Goal: Task Accomplishment & Management: Use online tool/utility

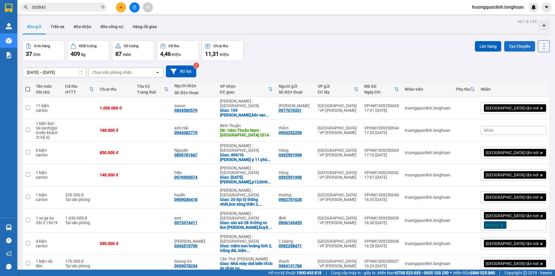
click at [511, 48] on button "Tạo Chuyến" at bounding box center [519, 46] width 31 height 10
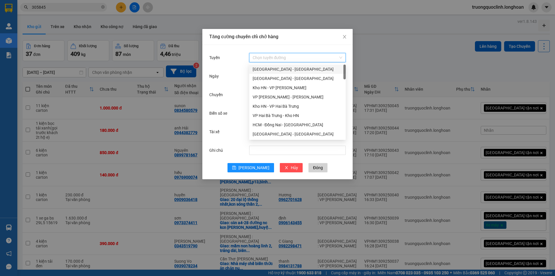
click at [282, 58] on input "Tuyến" at bounding box center [296, 57] width 86 height 9
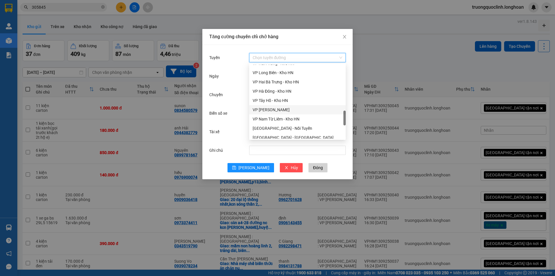
click at [274, 110] on div "VP [PERSON_NAME]" at bounding box center [298, 109] width 90 height 6
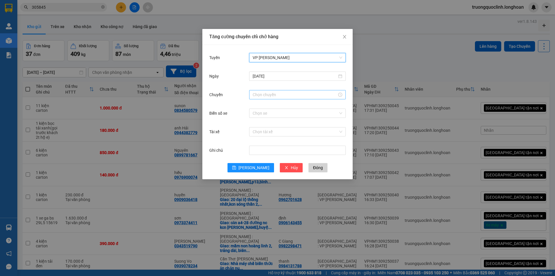
click at [277, 96] on input "Chuyến" at bounding box center [295, 94] width 84 height 6
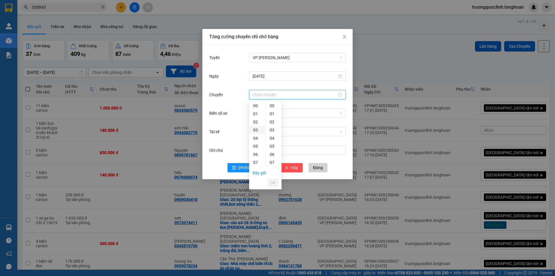
scroll to position [116, 0]
click at [256, 156] on div "21" at bounding box center [257, 160] width 16 height 8
type input "21:00"
click at [274, 181] on span "OK" at bounding box center [272, 182] width 5 height 6
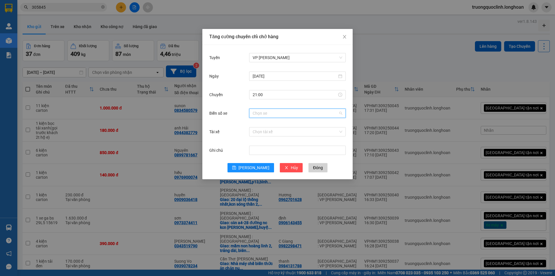
click at [292, 114] on input "Biển số xe" at bounding box center [296, 113] width 86 height 9
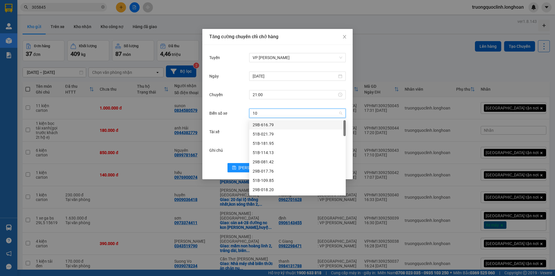
type input "105"
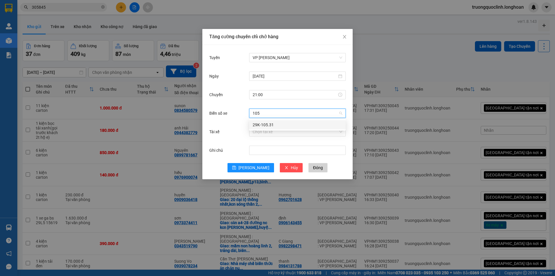
click at [290, 123] on div "29K-105.31" at bounding box center [298, 124] width 90 height 6
click at [288, 130] on input "Tài xế" at bounding box center [296, 131] width 86 height 9
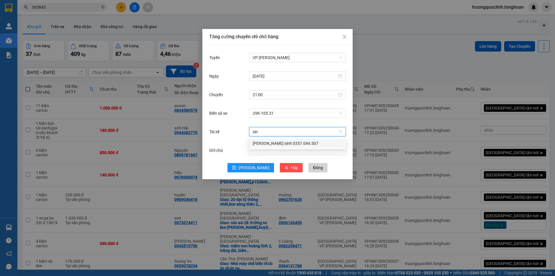
type input "sinh"
click at [282, 145] on div "[PERSON_NAME] sinh 0357.044.507" at bounding box center [298, 143] width 90 height 6
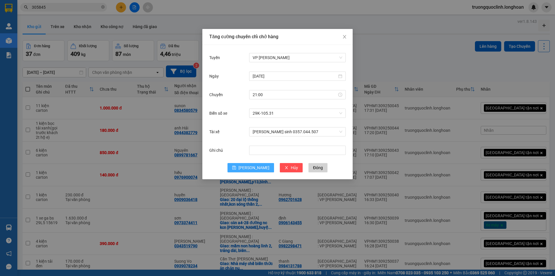
click at [253, 164] on span "[PERSON_NAME]" at bounding box center [254, 167] width 31 height 6
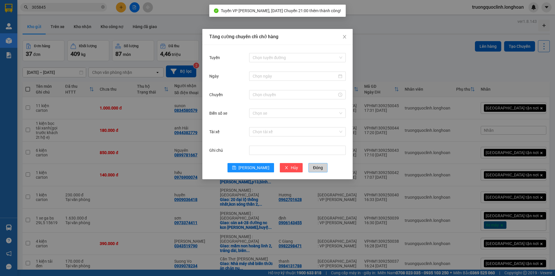
click at [313, 165] on span "Đóng" at bounding box center [318, 167] width 10 height 6
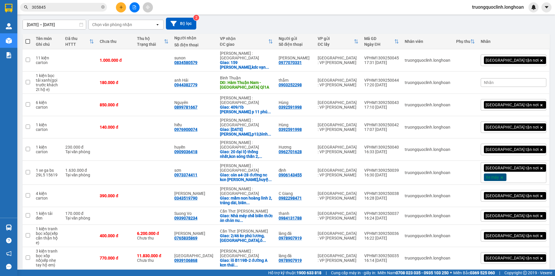
scroll to position [0, 0]
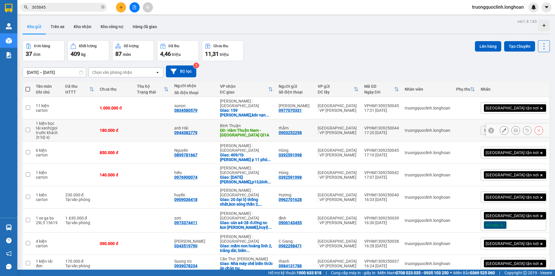
click at [29, 127] on input "checkbox" at bounding box center [28, 129] width 4 height 4
checkbox input "true"
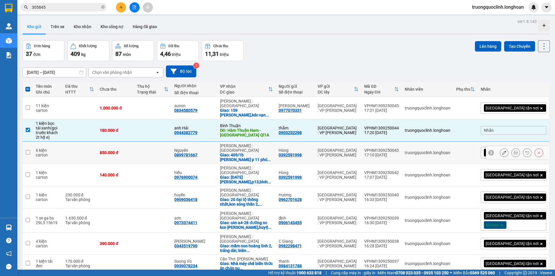
click at [29, 150] on input "checkbox" at bounding box center [28, 152] width 4 height 4
checkbox input "true"
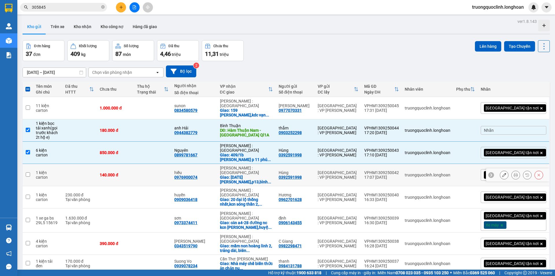
scroll to position [29, 0]
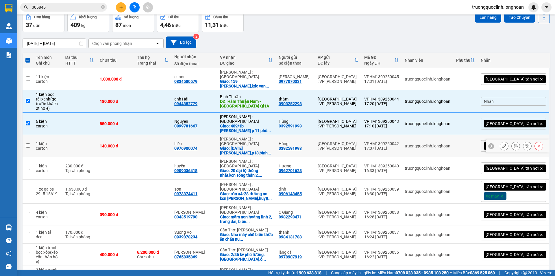
click at [26, 143] on input "checkbox" at bounding box center [28, 145] width 4 height 4
checkbox input "true"
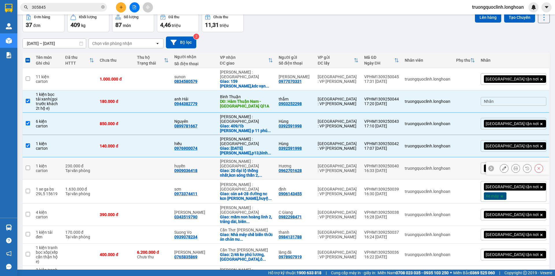
scroll to position [58, 0]
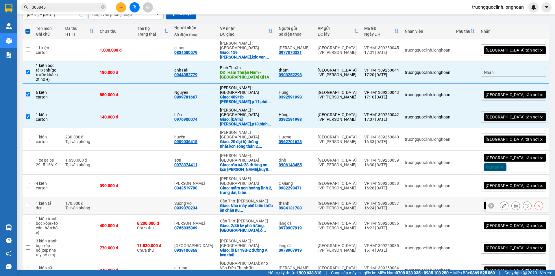
click at [32, 201] on td at bounding box center [28, 206] width 10 height 18
checkbox input "true"
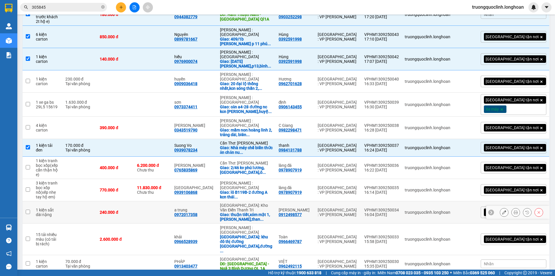
scroll to position [145, 0]
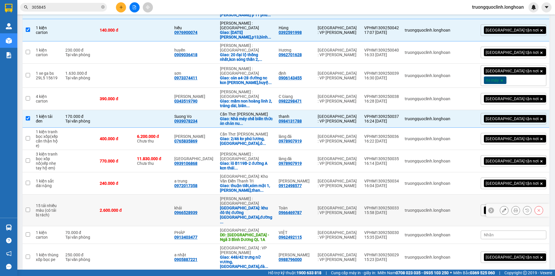
click at [28, 207] on input "checkbox" at bounding box center [28, 209] width 4 height 4
checkbox input "true"
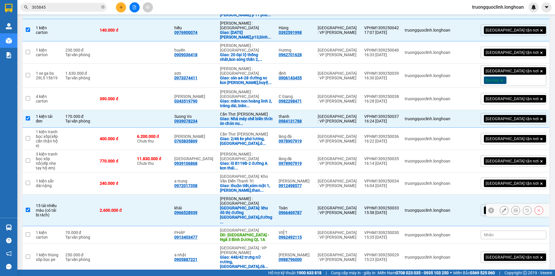
scroll to position [173, 0]
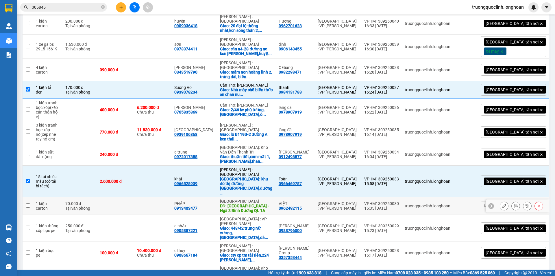
click at [28, 203] on input "checkbox" at bounding box center [28, 205] width 4 height 4
checkbox input "true"
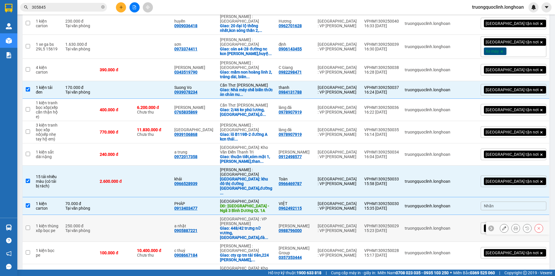
click at [28, 225] on input "checkbox" at bounding box center [28, 227] width 4 height 4
checkbox input "true"
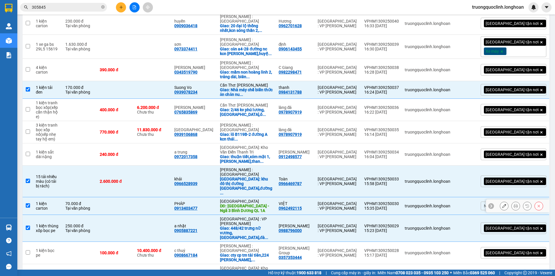
scroll to position [231, 0]
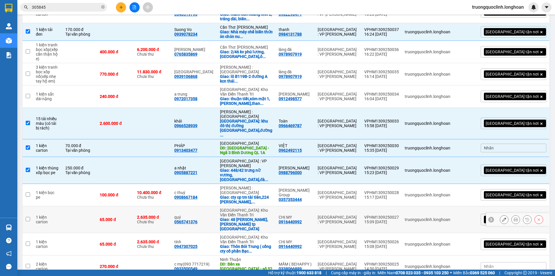
click at [29, 217] on input "checkbox" at bounding box center [28, 219] width 4 height 4
checkbox input "true"
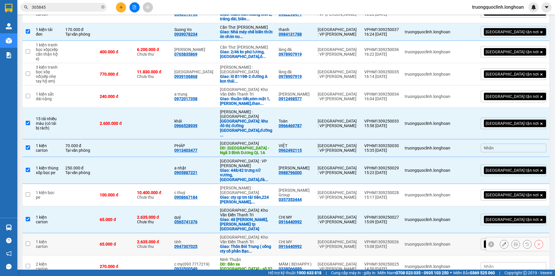
click at [28, 233] on td at bounding box center [28, 244] width 10 height 22
checkbox input "true"
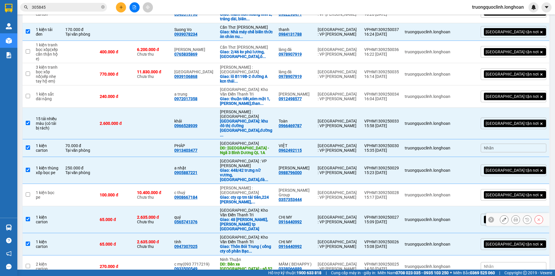
scroll to position [260, 0]
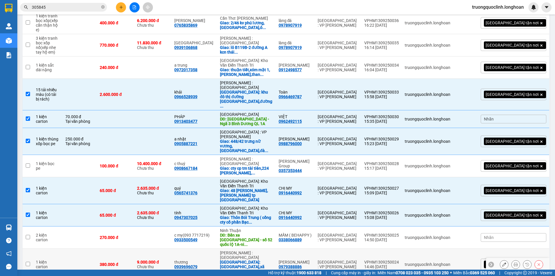
click at [29, 261] on input "checkbox" at bounding box center [28, 263] width 4 height 4
checkbox input "true"
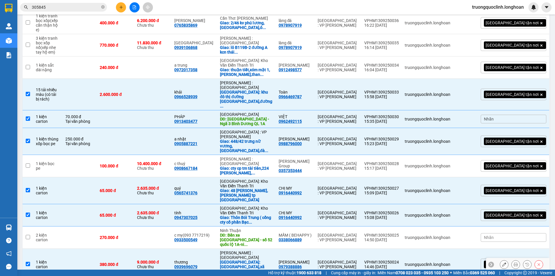
scroll to position [289, 0]
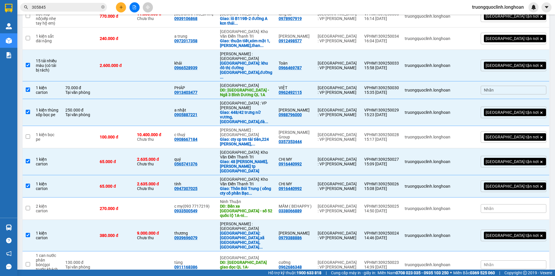
checkbox input "true"
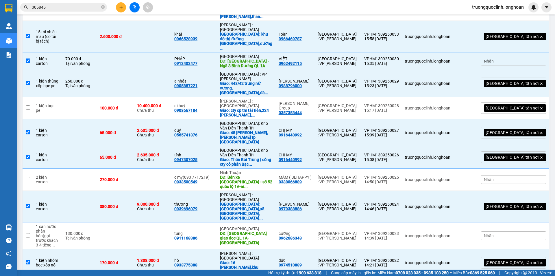
scroll to position [347, 0]
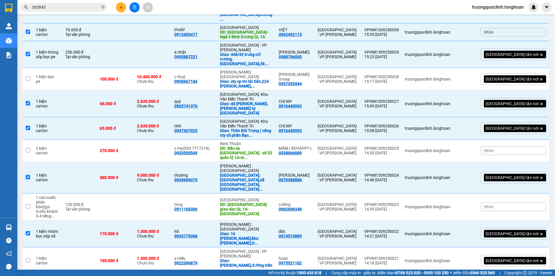
checkbox input "true"
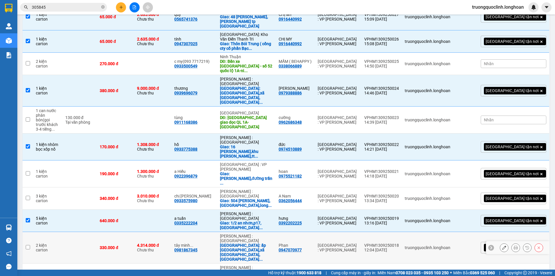
click at [28, 245] on input "checkbox" at bounding box center [28, 247] width 4 height 4
checkbox input "true"
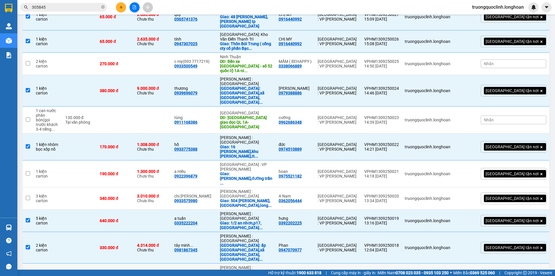
click at [28, 274] on input "checkbox" at bounding box center [28, 276] width 4 height 4
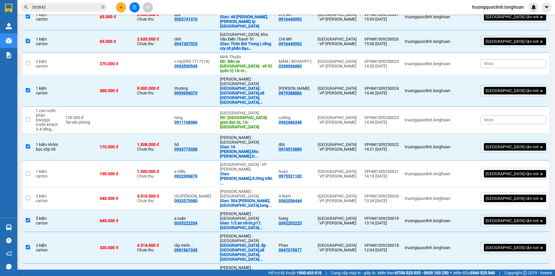
click at [28, 274] on input "checkbox" at bounding box center [28, 276] width 4 height 4
checkbox input "false"
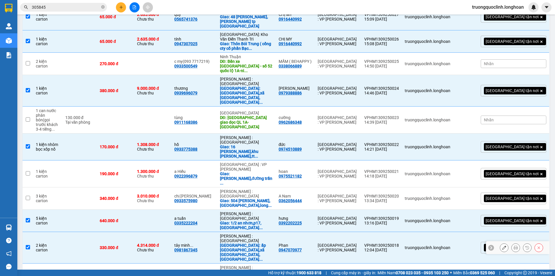
click at [28, 232] on td at bounding box center [28, 248] width 10 height 32
checkbox input "false"
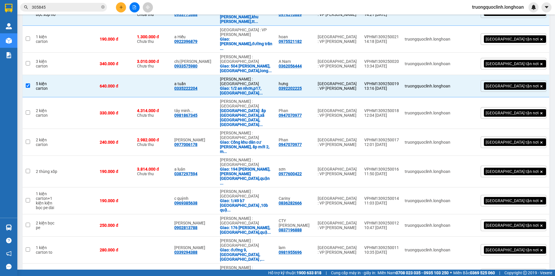
scroll to position [597, 0]
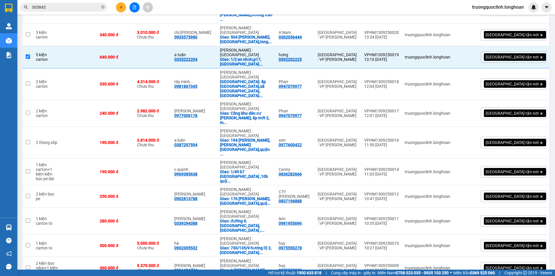
checkbox input "true"
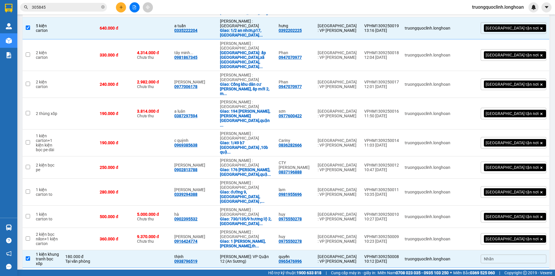
checkbox input "false"
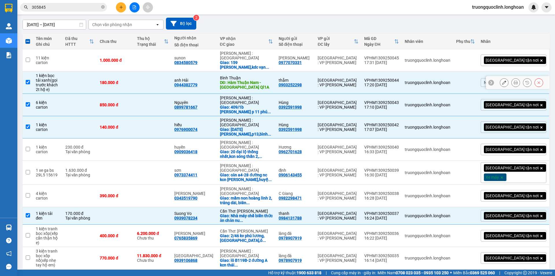
scroll to position [0, 0]
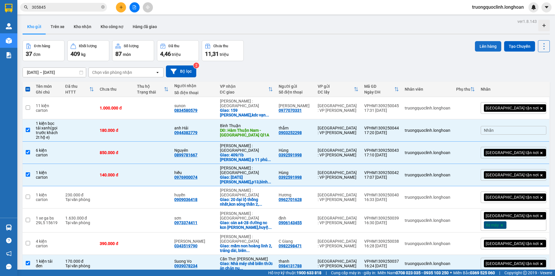
click at [489, 47] on button "Lên hàng" at bounding box center [488, 46] width 26 height 10
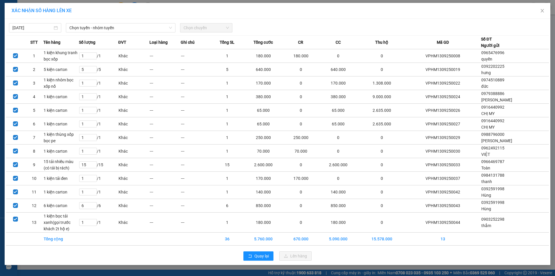
click at [138, 23] on div "[DATE] Chọn tuyến - nhóm tuyến Chọn chuyến" at bounding box center [277, 26] width 543 height 12
click at [139, 25] on span "Chọn tuyến - nhóm tuyến" at bounding box center [120, 27] width 103 height 9
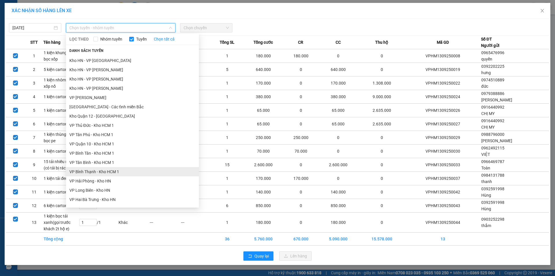
scroll to position [202, 0]
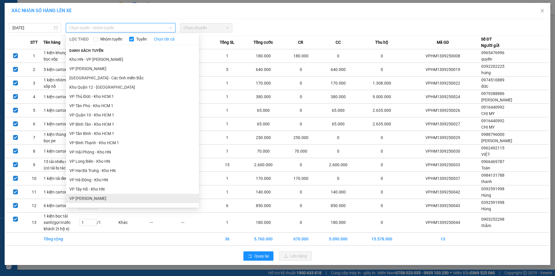
click at [107, 199] on li "VP [PERSON_NAME]" at bounding box center [132, 197] width 133 height 9
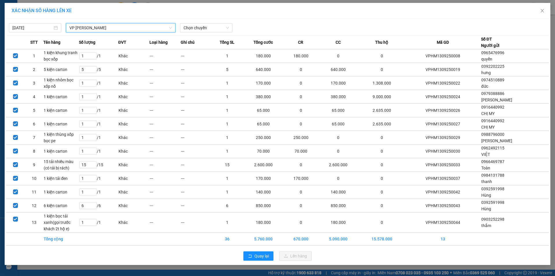
click at [208, 21] on div "[DATE] VP Hoàng Mai - Kho HN VP Hoàng Mai - Kho HN LỌC THEO Nhóm tuyến Tuyến Ch…" at bounding box center [277, 26] width 543 height 12
click at [208, 25] on span "Chọn chuyến" at bounding box center [206, 27] width 45 height 9
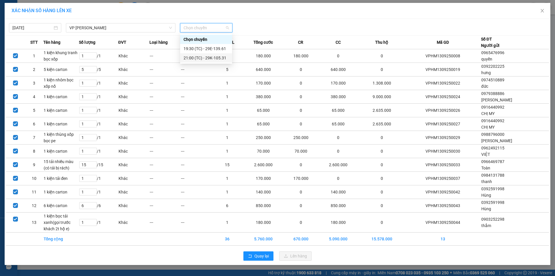
drag, startPoint x: 204, startPoint y: 59, endPoint x: 209, endPoint y: 62, distance: 5.8
click at [204, 59] on div "21:00 (TC) - 29K-105.31" at bounding box center [206, 58] width 45 height 6
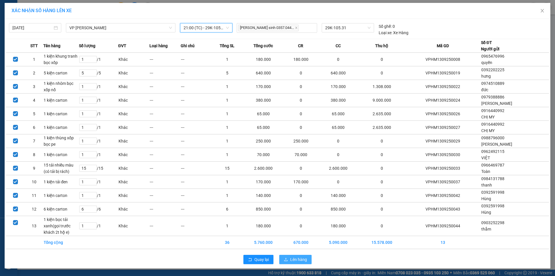
click at [293, 259] on span "Lên hàng" at bounding box center [298, 259] width 17 height 6
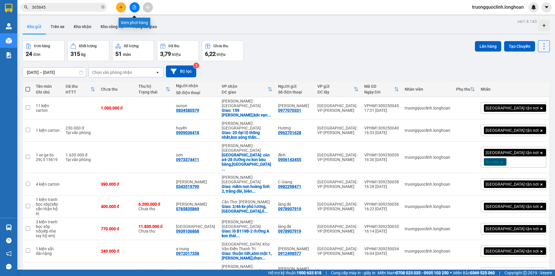
click at [133, 7] on icon "file-add" at bounding box center [134, 7] width 4 height 4
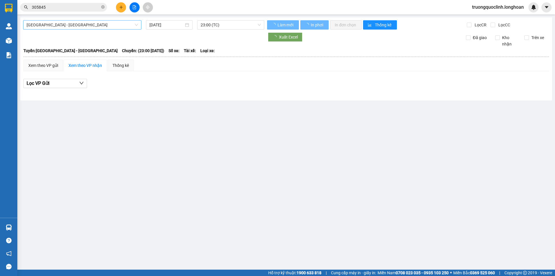
click at [130, 26] on span "[GEOGRAPHIC_DATA] - [GEOGRAPHIC_DATA]" at bounding box center [82, 25] width 111 height 9
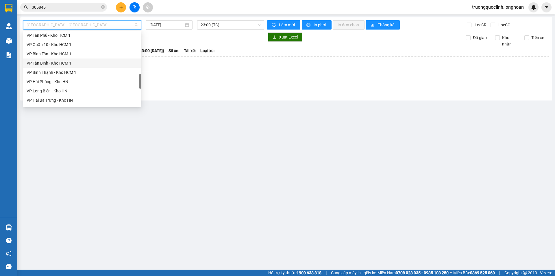
scroll to position [318, 0]
click at [53, 68] on div "VP [PERSON_NAME]" at bounding box center [82, 70] width 111 height 6
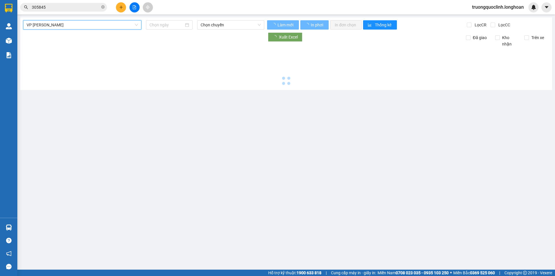
type input "[DATE]"
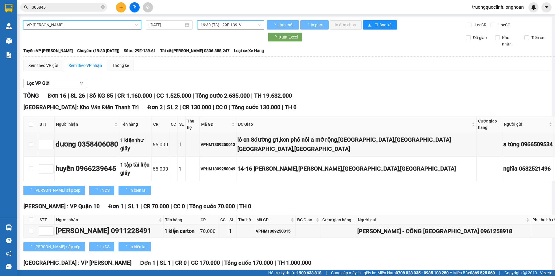
click at [214, 21] on span "19:30 (TC) - 29E-139.61" at bounding box center [231, 25] width 60 height 9
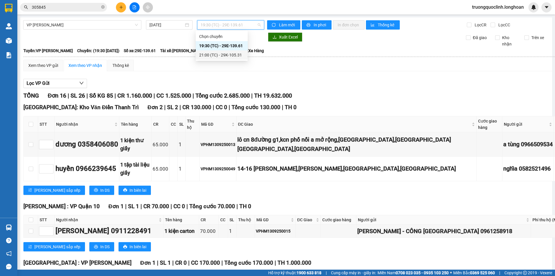
drag, startPoint x: 215, startPoint y: 53, endPoint x: 262, endPoint y: 36, distance: 50.4
click at [214, 53] on div "21:00 (TC) - 29K-105.31" at bounding box center [221, 55] width 45 height 6
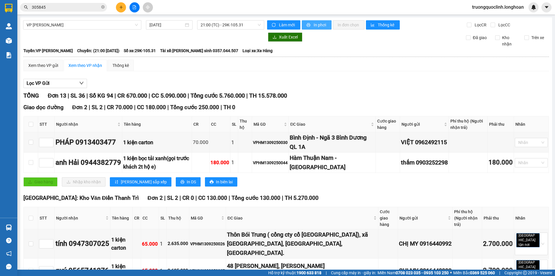
click at [314, 25] on span "In phơi" at bounding box center [320, 25] width 13 height 6
